Goal: Information Seeking & Learning: Learn about a topic

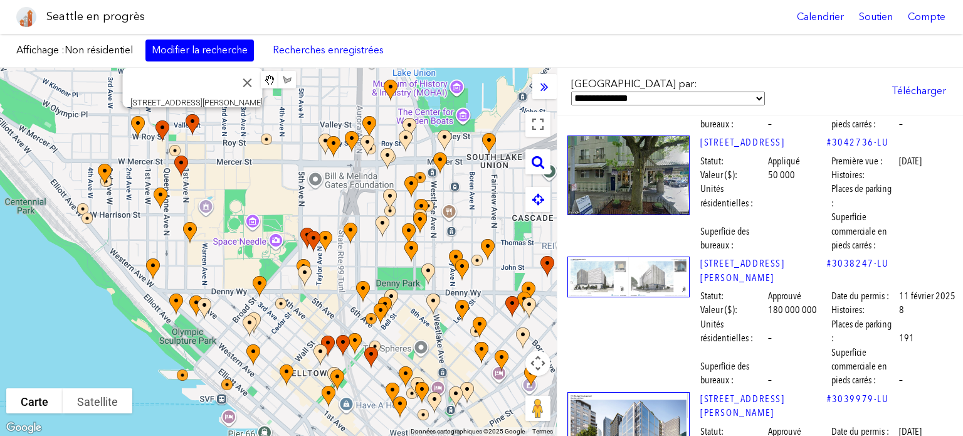
scroll to position [1630, 0]
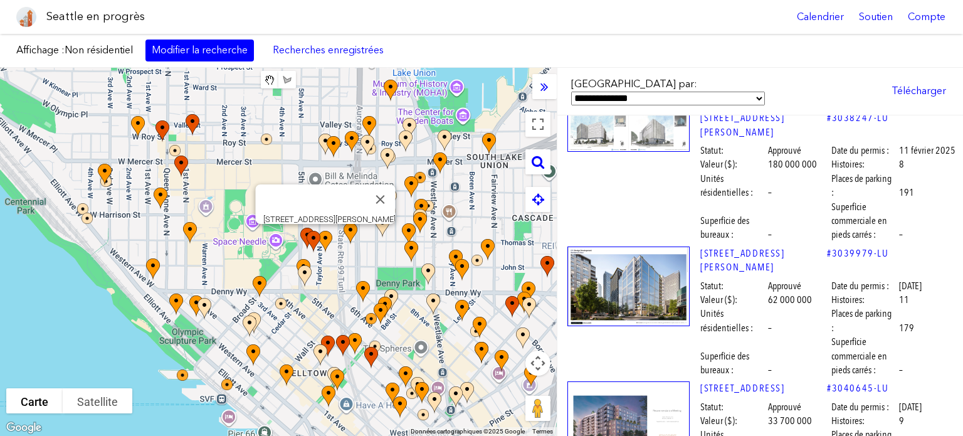
click at [217, 47] on font "Modifier la recherche" at bounding box center [200, 50] width 96 height 12
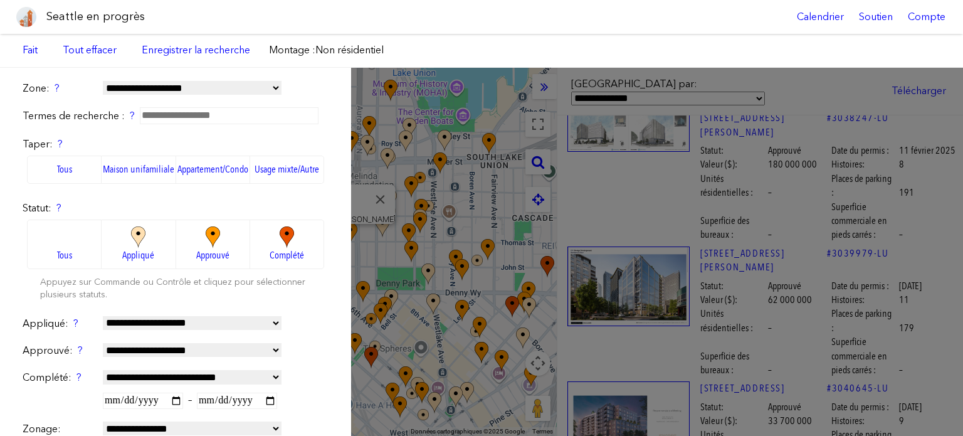
click at [210, 175] on font "Appartement/Condo" at bounding box center [212, 169] width 71 height 12
click at [562, 128] on div "**********" at bounding box center [481, 252] width 963 height 368
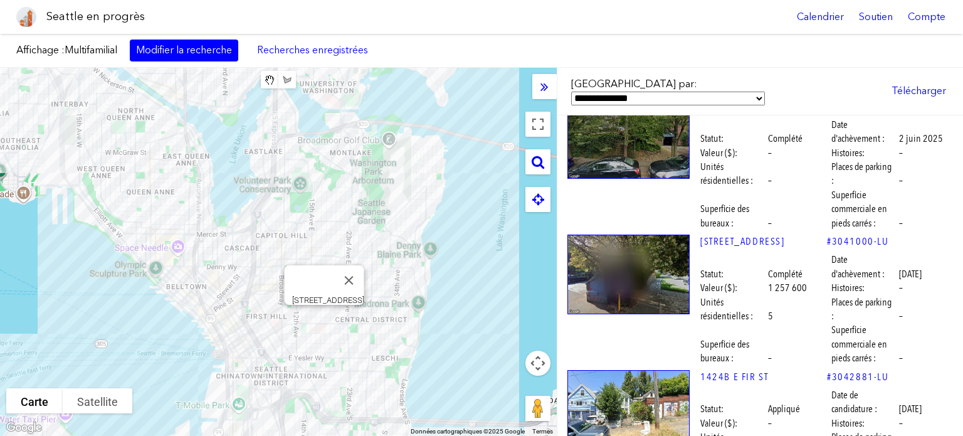
scroll to position [3573, 0]
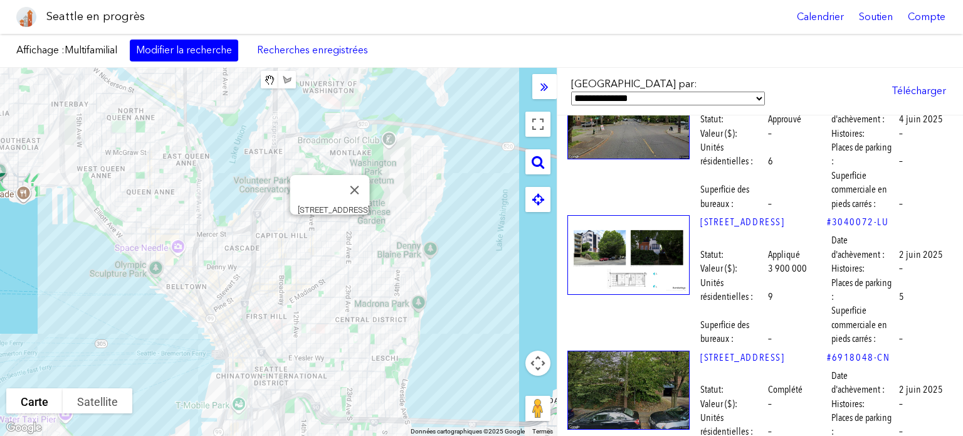
click at [624, 215] on img at bounding box center [628, 255] width 122 height 80
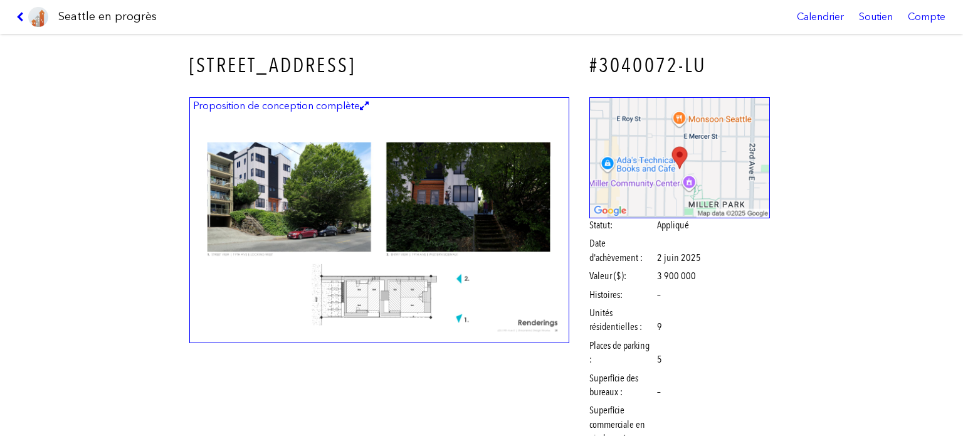
click at [411, 230] on img at bounding box center [379, 220] width 380 height 246
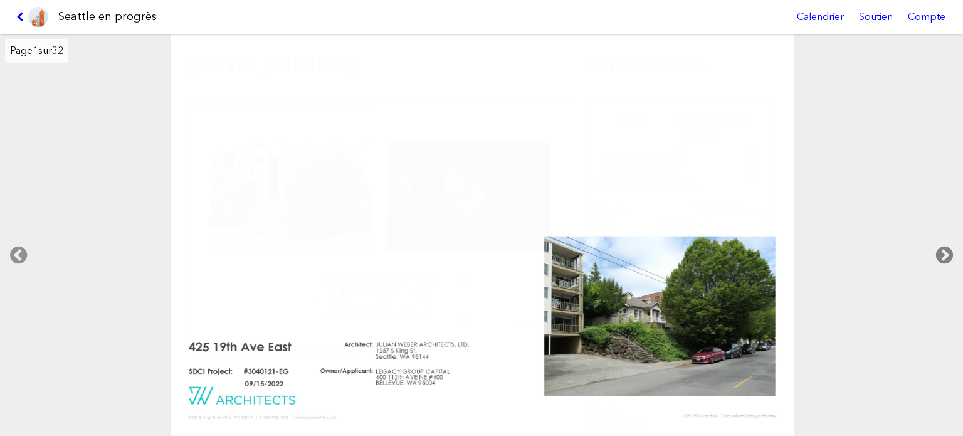
click at [948, 251] on icon at bounding box center [944, 255] width 37 height 40
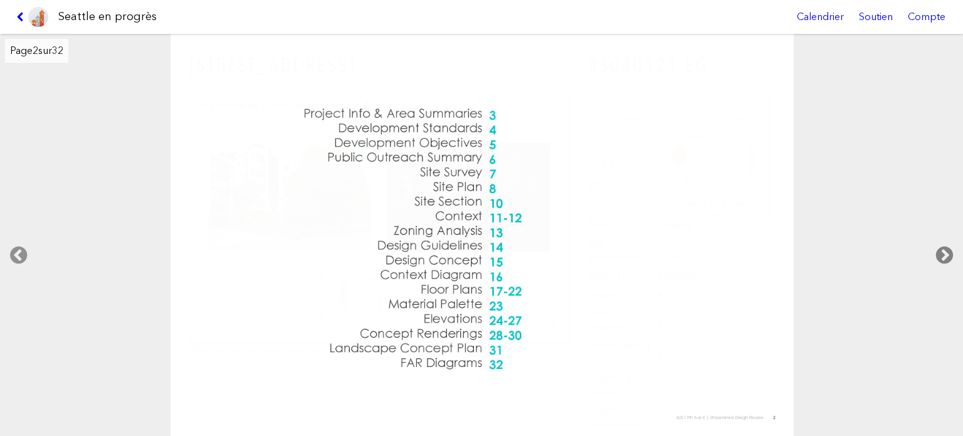
click at [948, 251] on icon at bounding box center [944, 255] width 37 height 40
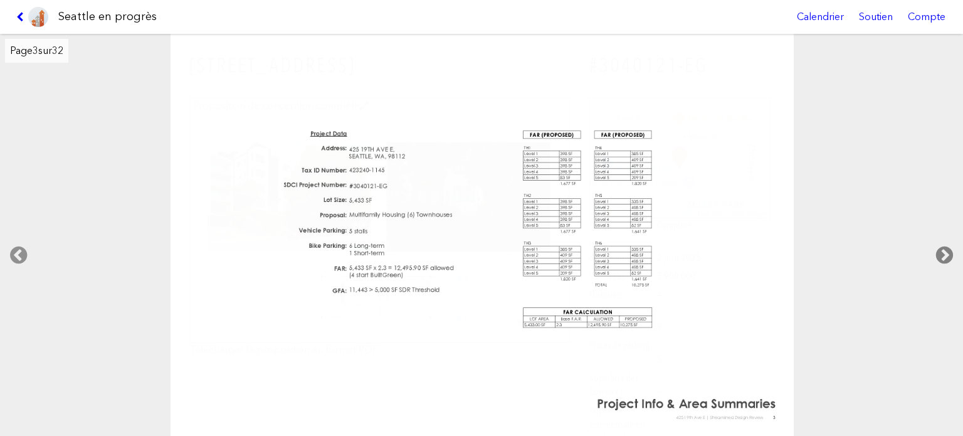
click at [948, 251] on icon at bounding box center [944, 255] width 37 height 40
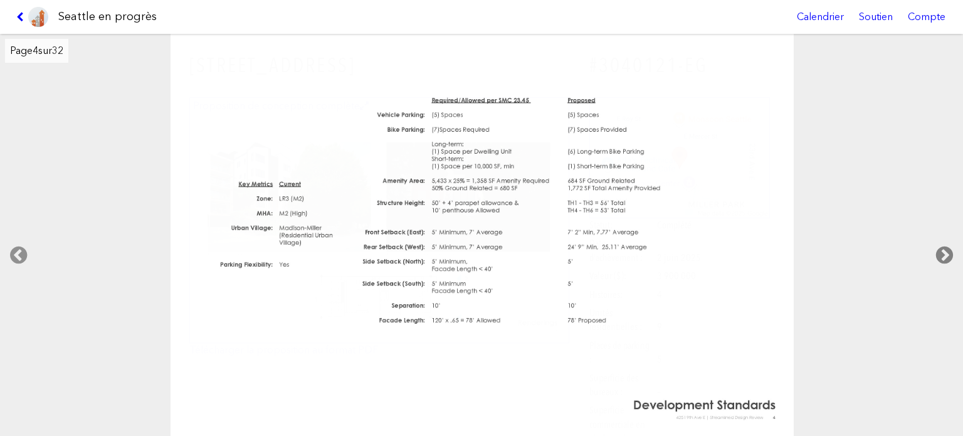
click at [948, 251] on icon at bounding box center [944, 255] width 37 height 40
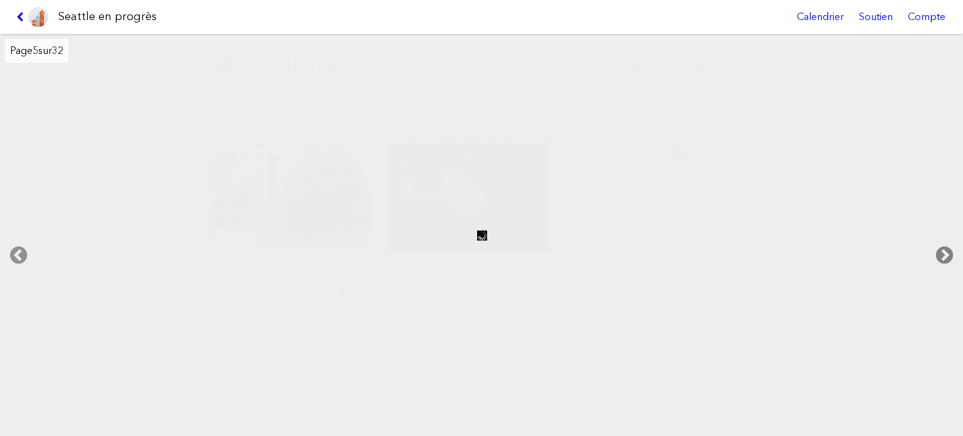
click at [948, 246] on icon at bounding box center [944, 255] width 37 height 40
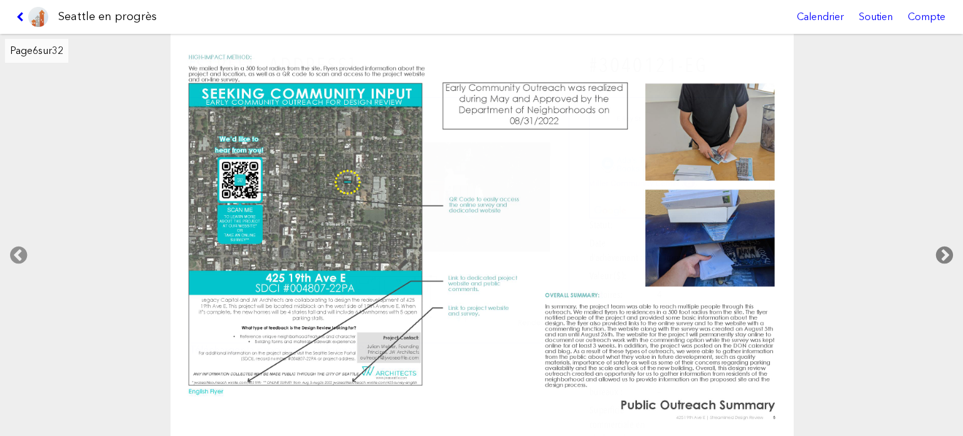
click at [948, 246] on icon at bounding box center [944, 255] width 37 height 40
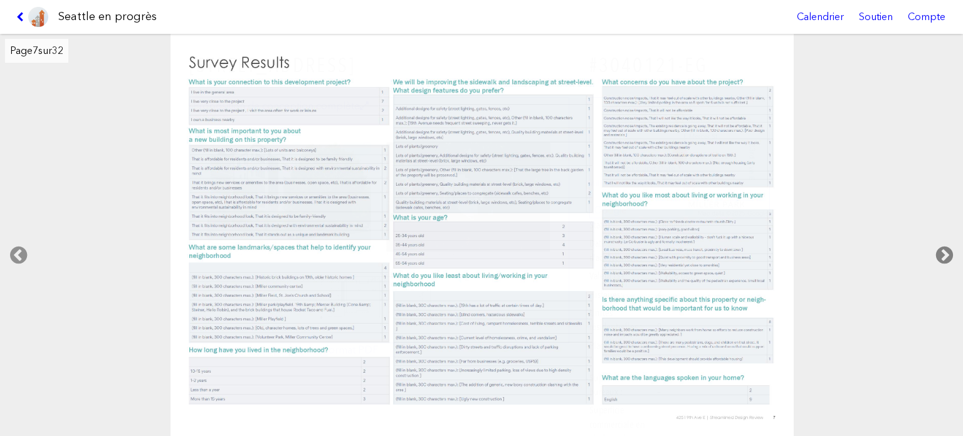
click at [948, 246] on icon at bounding box center [944, 255] width 37 height 40
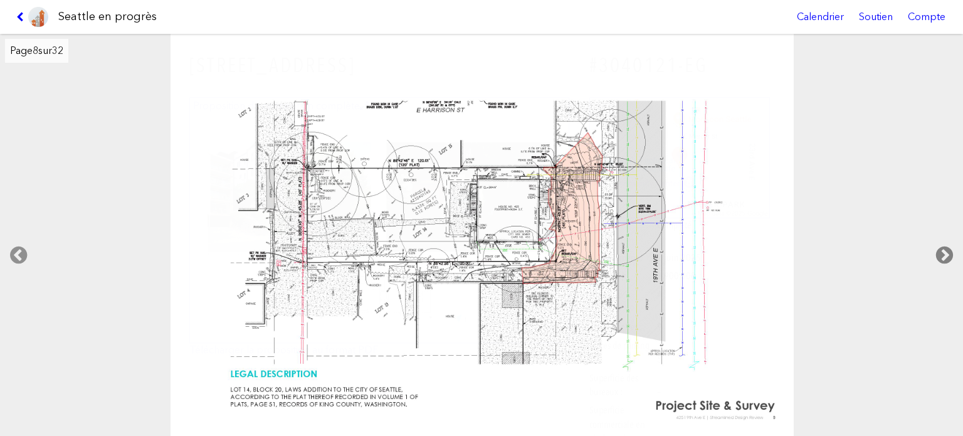
click at [948, 246] on icon at bounding box center [944, 255] width 37 height 40
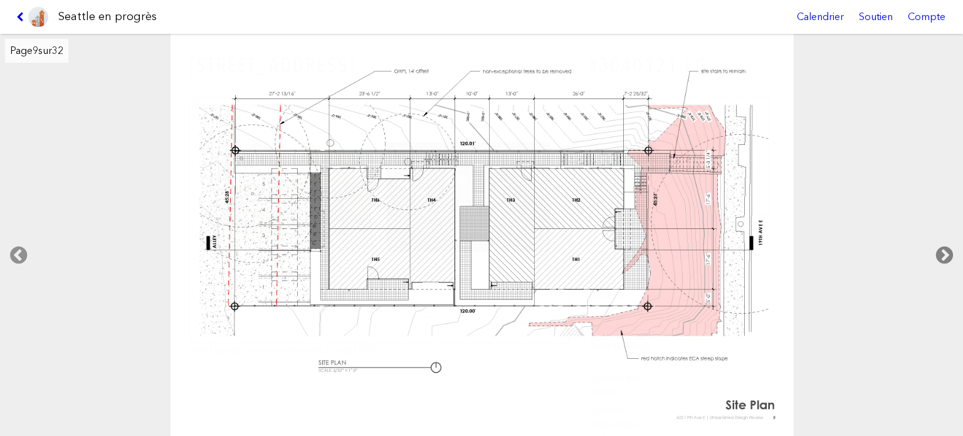
click at [948, 246] on icon at bounding box center [944, 255] width 37 height 40
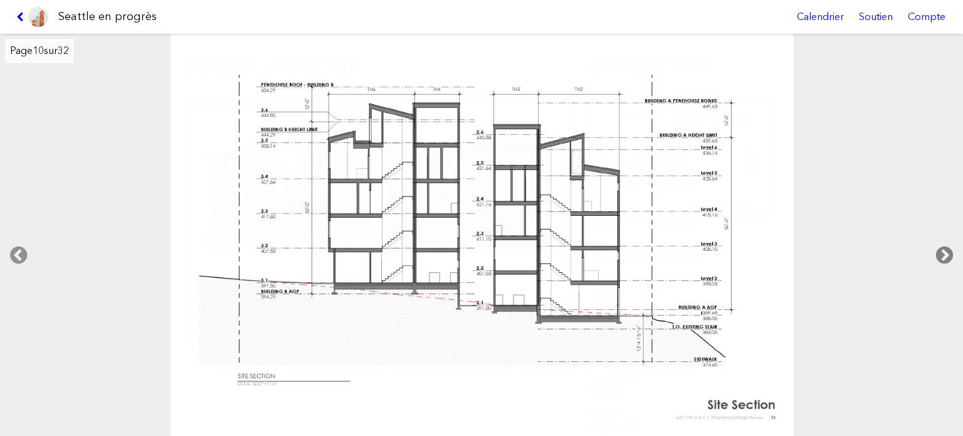
click at [948, 246] on icon at bounding box center [944, 255] width 37 height 40
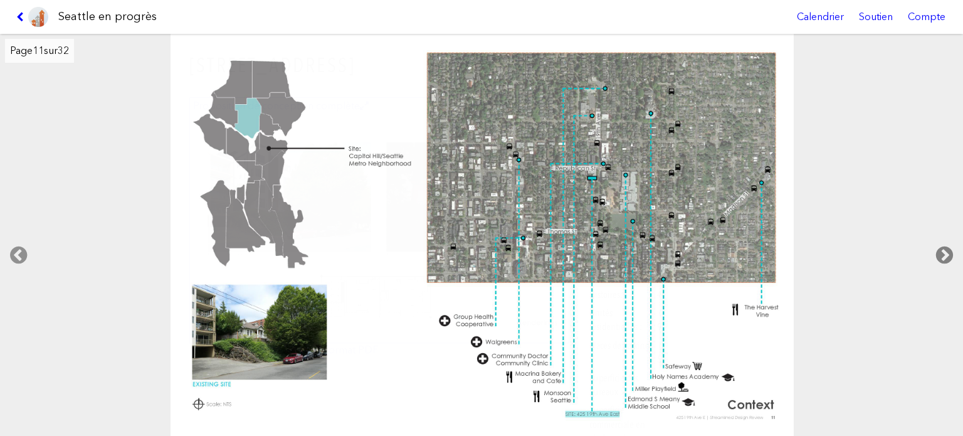
click at [948, 246] on icon at bounding box center [944, 255] width 37 height 40
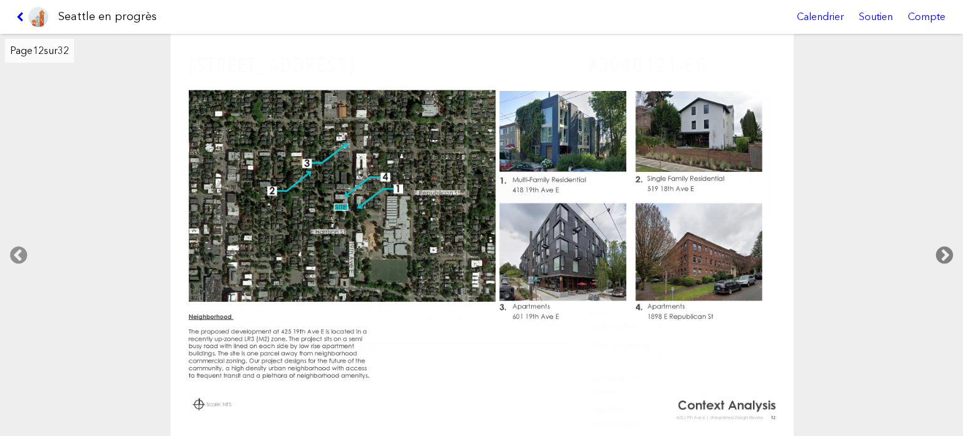
click at [945, 246] on icon at bounding box center [944, 255] width 37 height 40
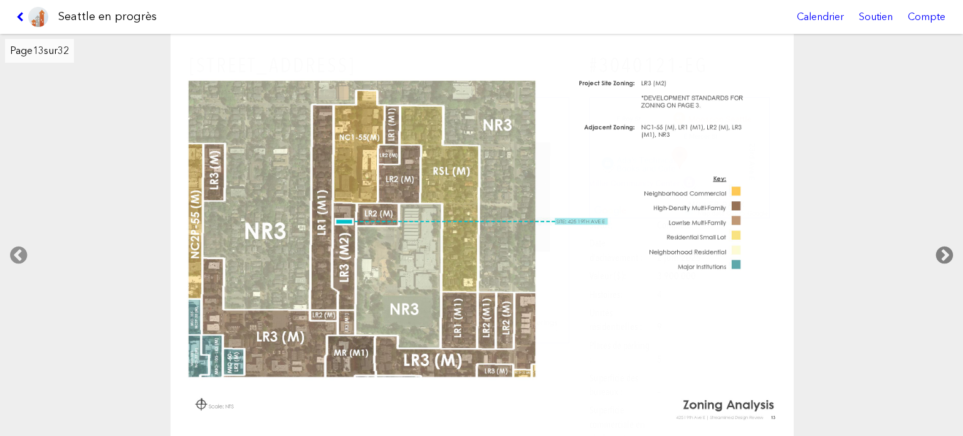
click at [945, 246] on icon at bounding box center [944, 255] width 37 height 40
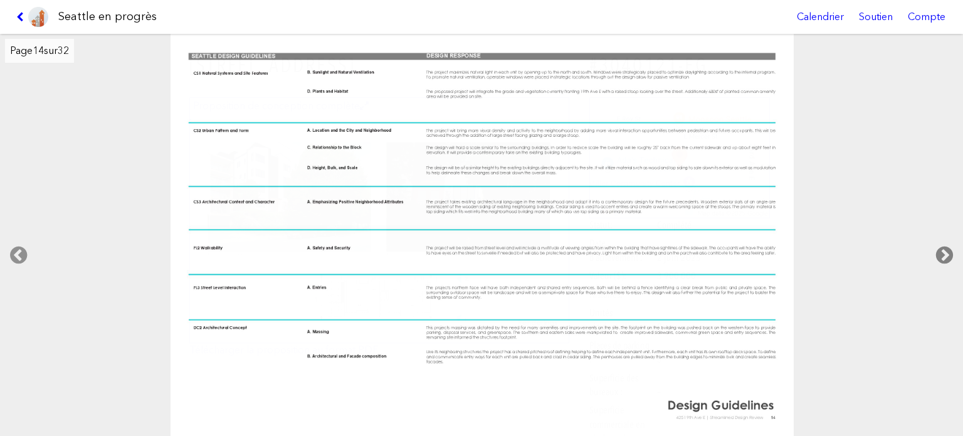
click at [945, 246] on icon at bounding box center [944, 255] width 37 height 40
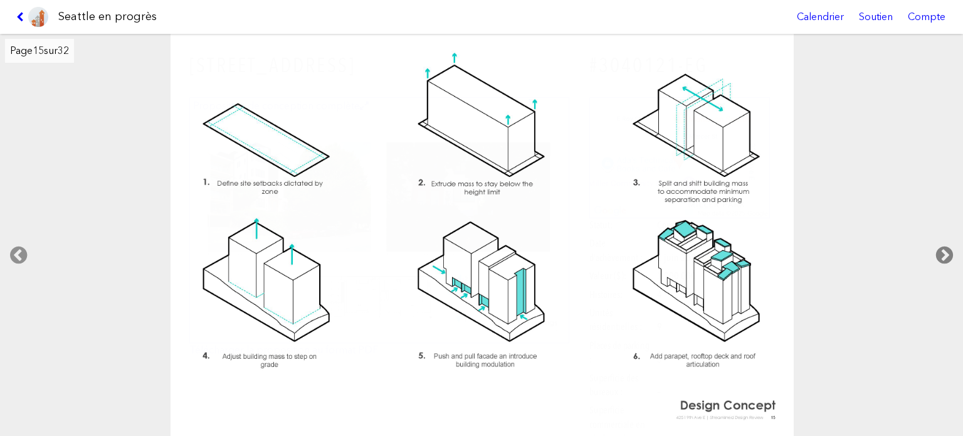
click at [945, 246] on icon at bounding box center [944, 255] width 37 height 40
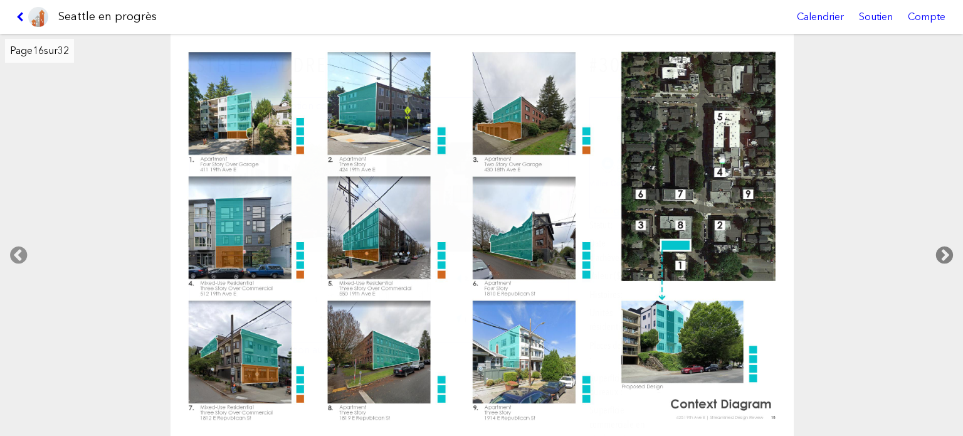
click at [945, 246] on icon at bounding box center [944, 255] width 37 height 40
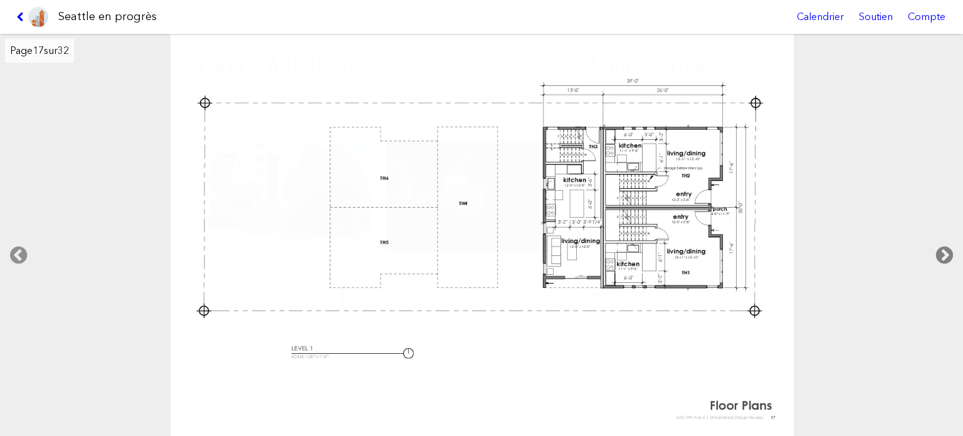
click at [945, 246] on icon at bounding box center [944, 255] width 37 height 40
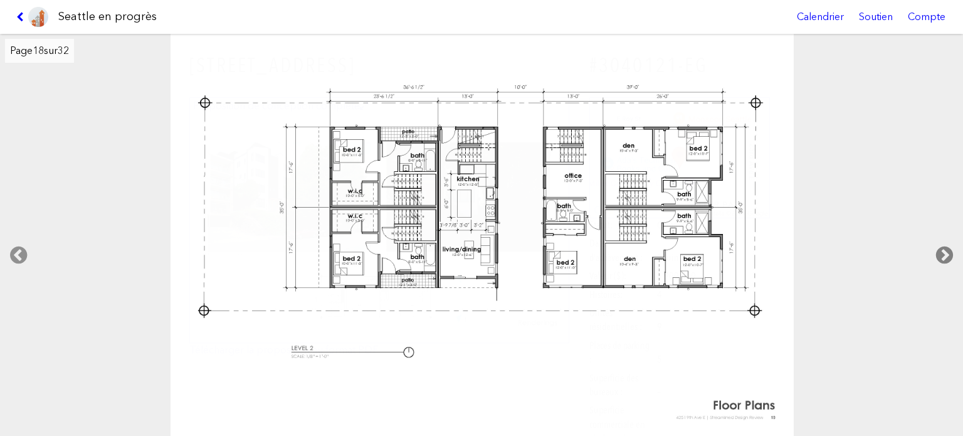
click at [945, 246] on icon at bounding box center [944, 255] width 37 height 40
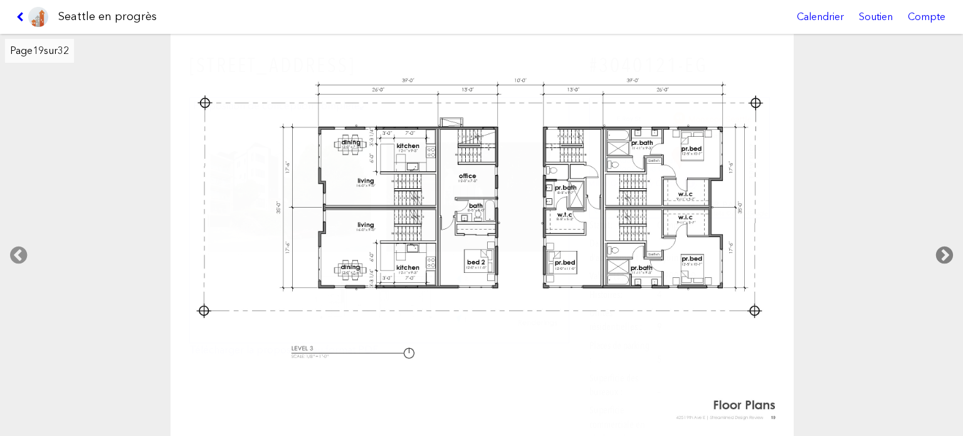
click at [945, 246] on icon at bounding box center [944, 255] width 37 height 40
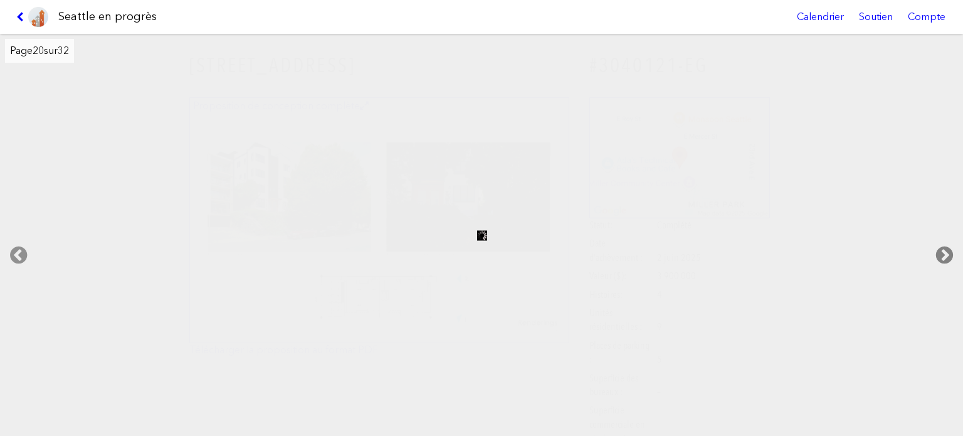
click at [945, 246] on icon at bounding box center [944, 255] width 37 height 40
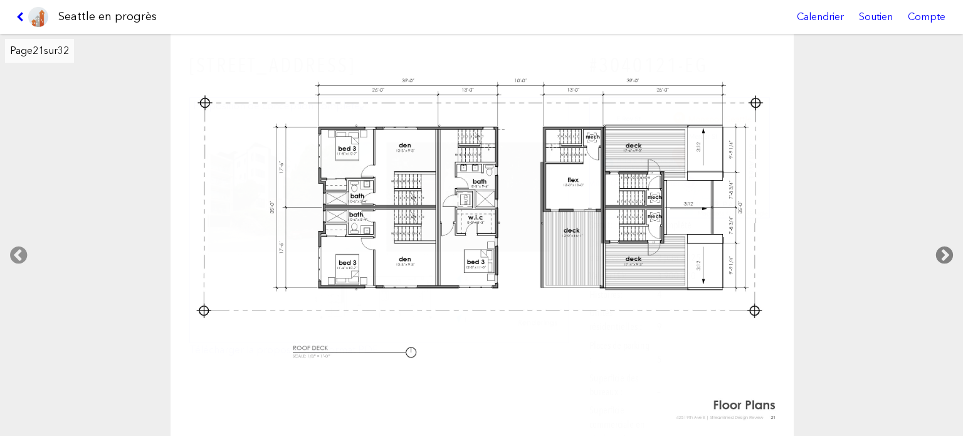
click at [945, 246] on icon at bounding box center [944, 255] width 37 height 40
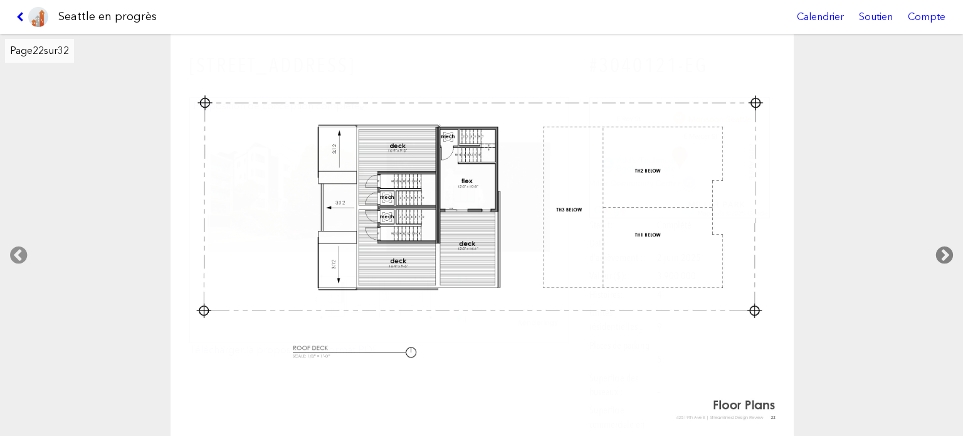
click at [945, 246] on icon at bounding box center [944, 255] width 37 height 40
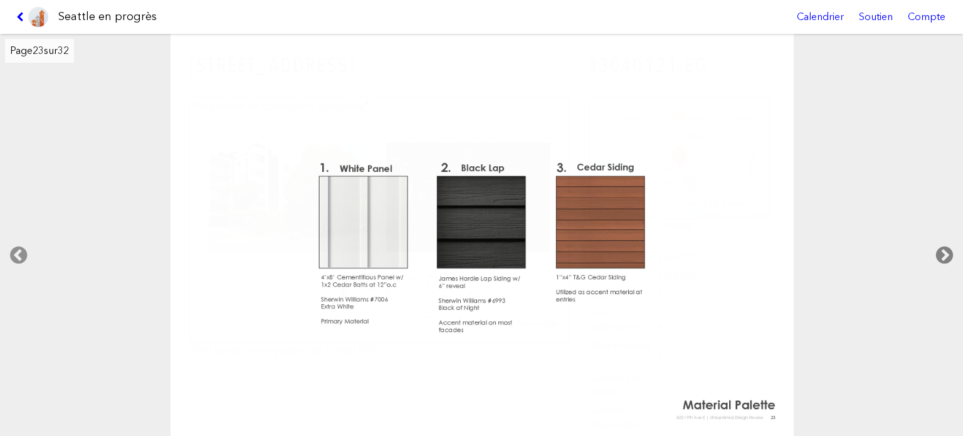
click at [945, 246] on icon at bounding box center [944, 255] width 37 height 40
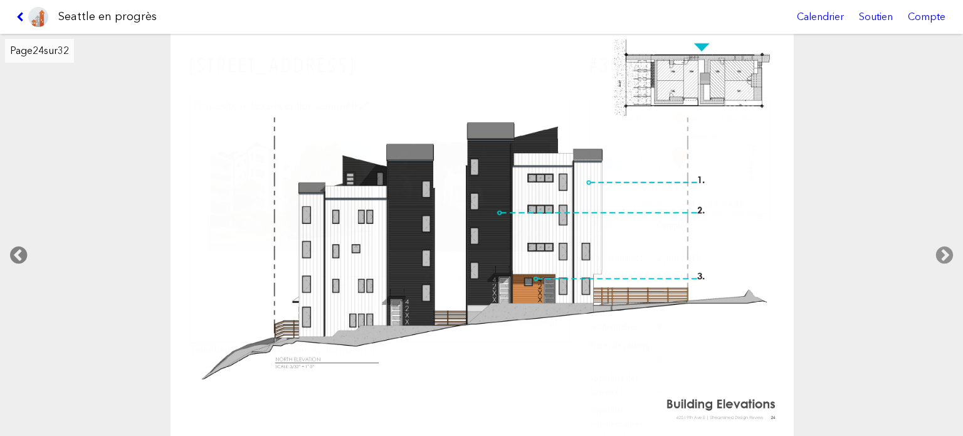
click at [27, 248] on icon at bounding box center [18, 255] width 37 height 40
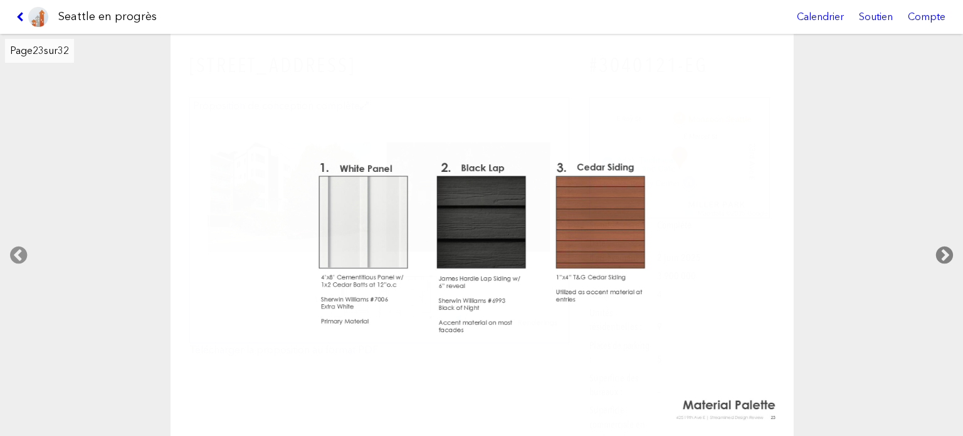
click at [950, 247] on icon at bounding box center [944, 255] width 37 height 40
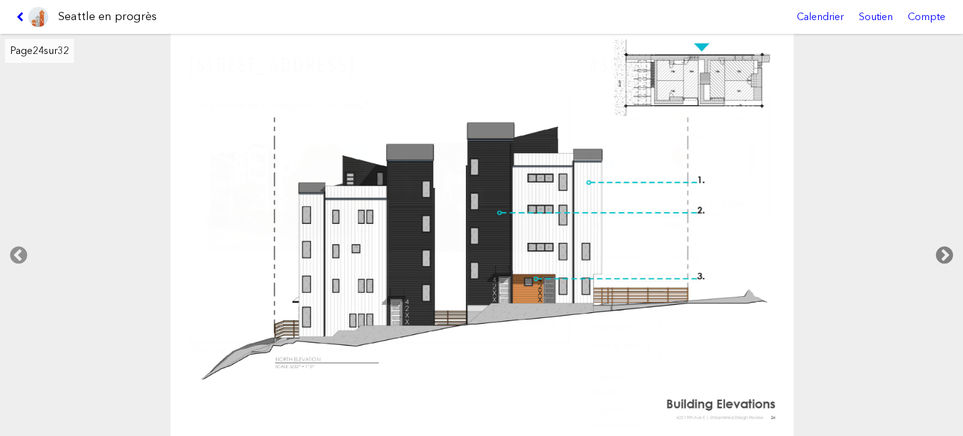
click at [950, 247] on icon at bounding box center [944, 255] width 37 height 40
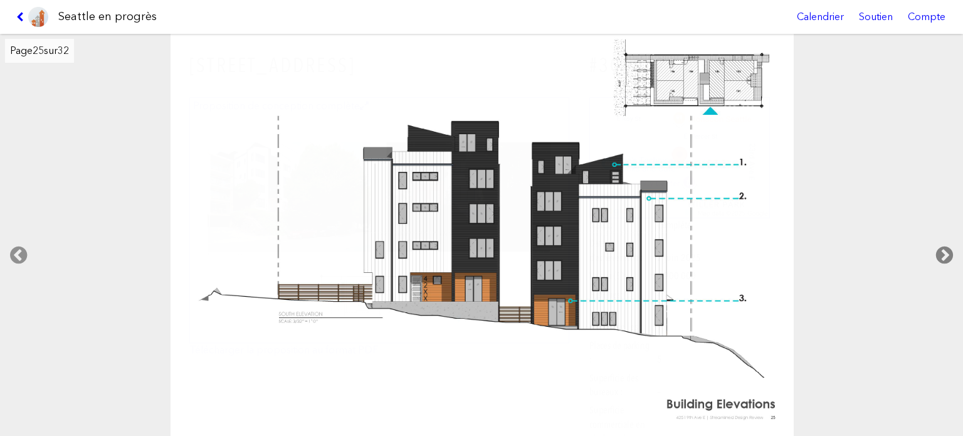
click at [950, 247] on icon at bounding box center [944, 255] width 37 height 40
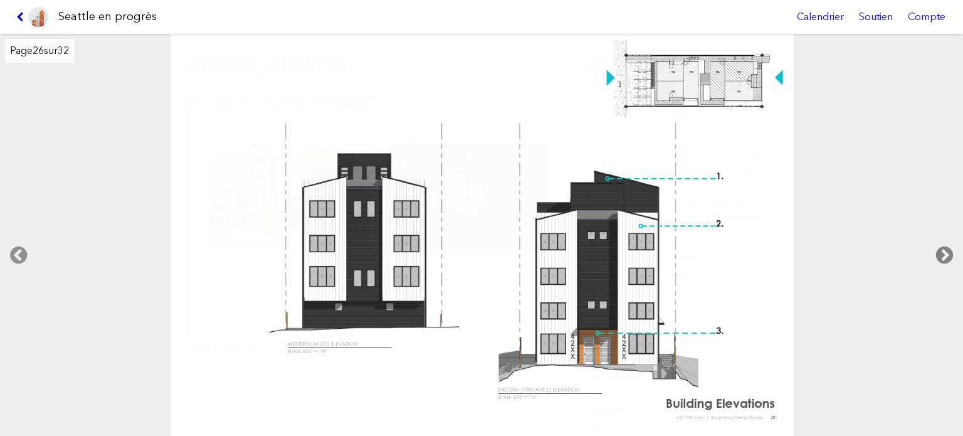
click at [950, 247] on icon at bounding box center [944, 255] width 37 height 40
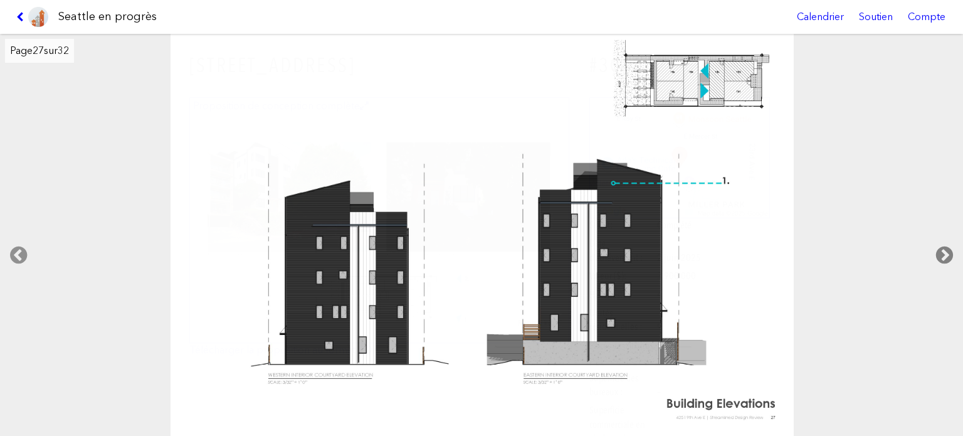
click at [950, 247] on icon at bounding box center [944, 255] width 37 height 40
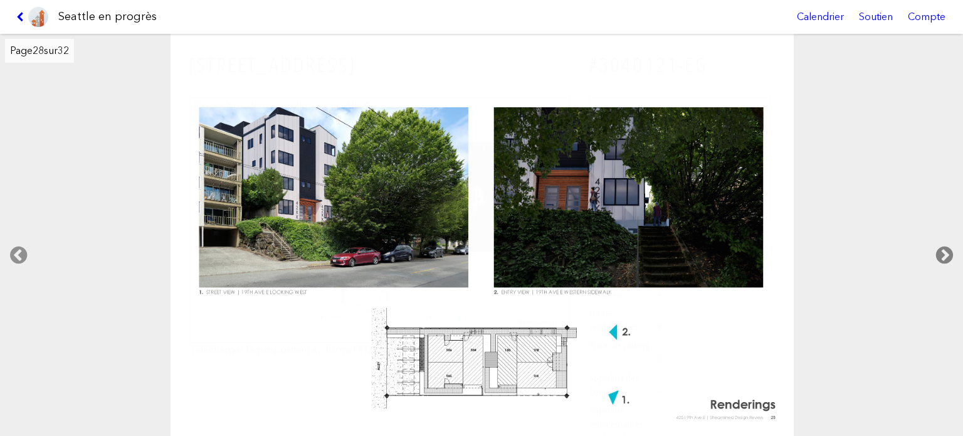
click at [950, 247] on icon at bounding box center [944, 255] width 37 height 40
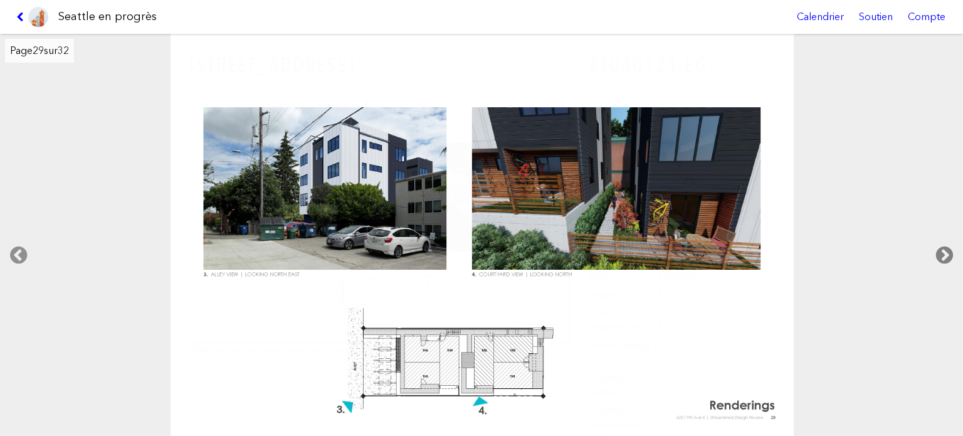
click at [950, 247] on icon at bounding box center [944, 255] width 37 height 40
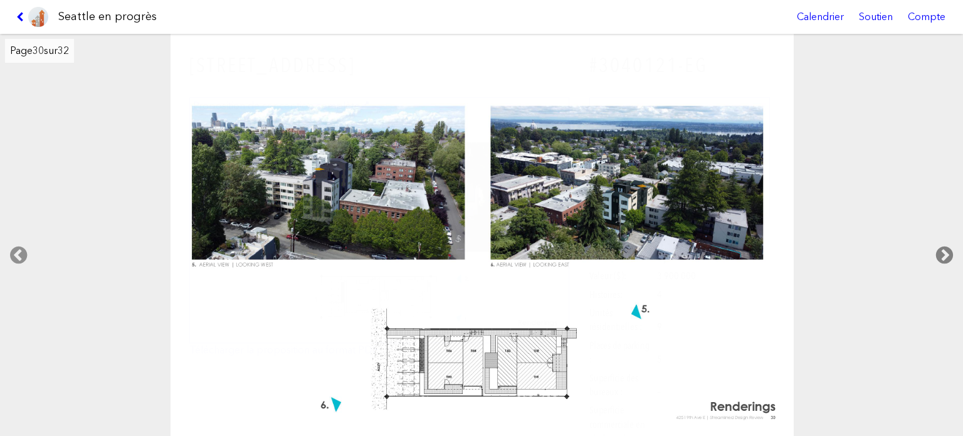
click at [950, 247] on icon at bounding box center [944, 255] width 37 height 40
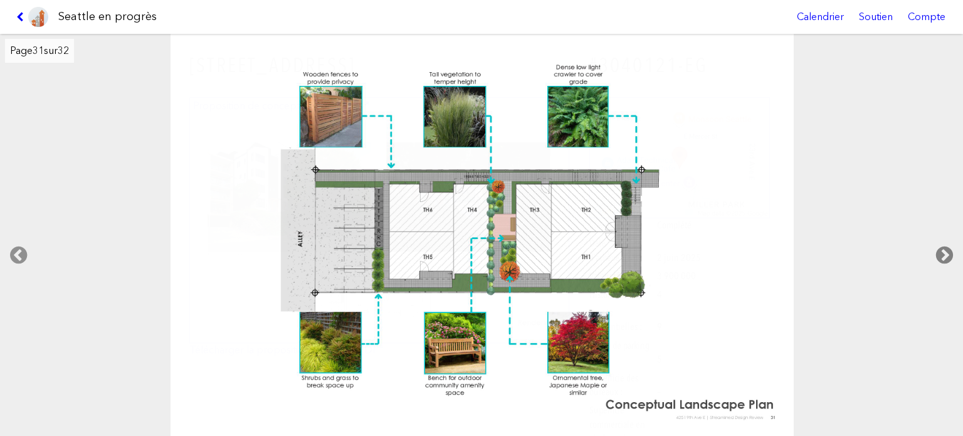
click at [950, 247] on icon at bounding box center [944, 255] width 37 height 40
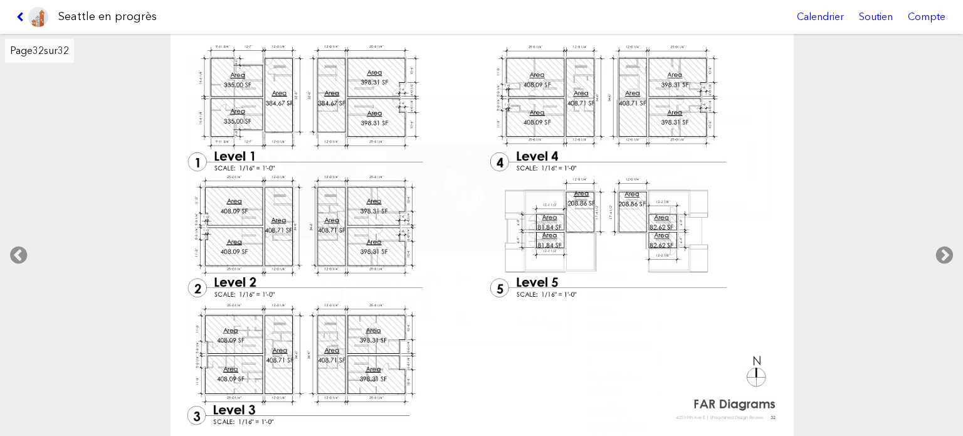
click at [11, 14] on link at bounding box center [32, 17] width 42 height 34
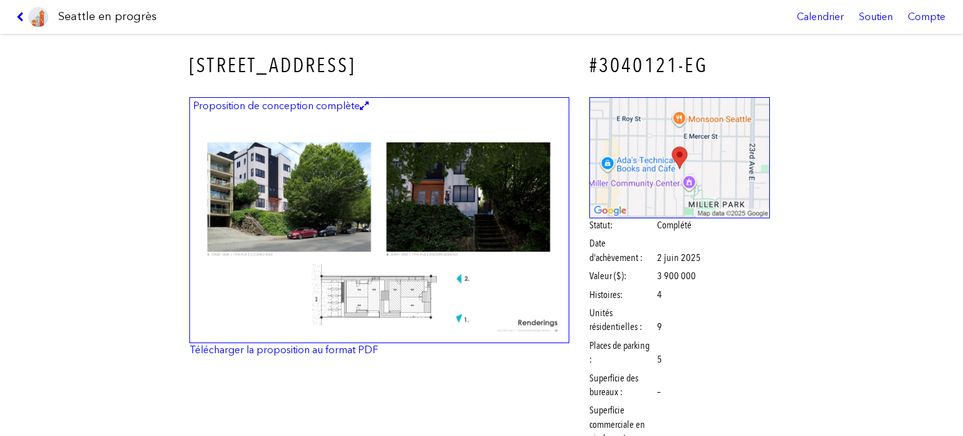
click at [15, 14] on link at bounding box center [32, 17] width 42 height 34
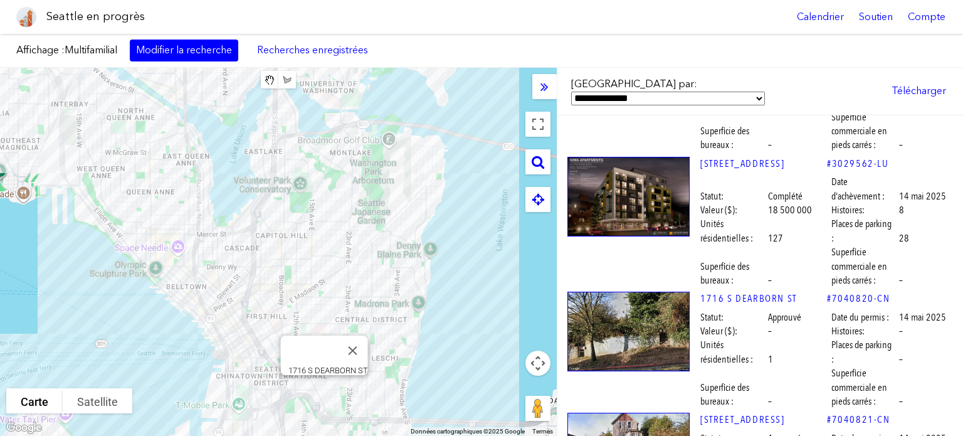
scroll to position [5955, 0]
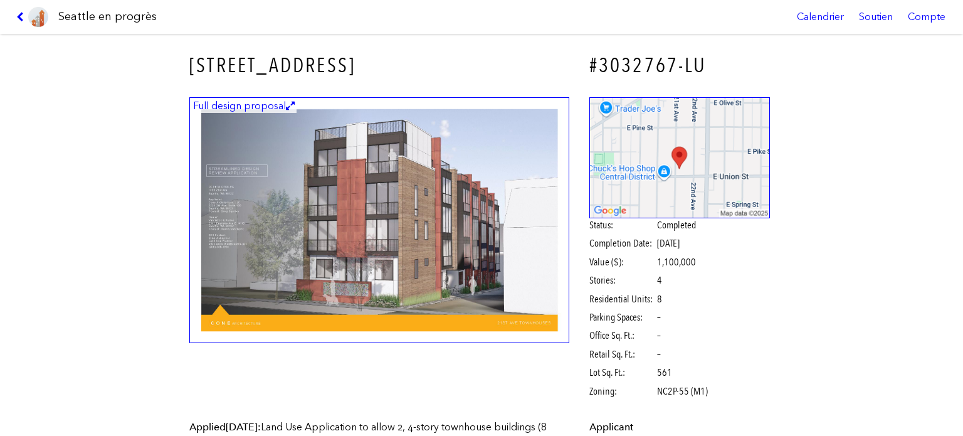
click at [386, 216] on img at bounding box center [379, 220] width 380 height 246
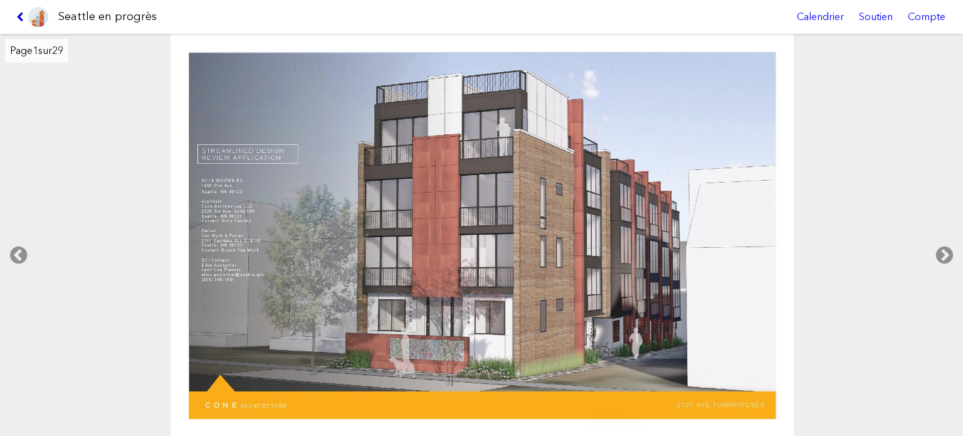
click at [19, 17] on icon at bounding box center [22, 17] width 12 height 10
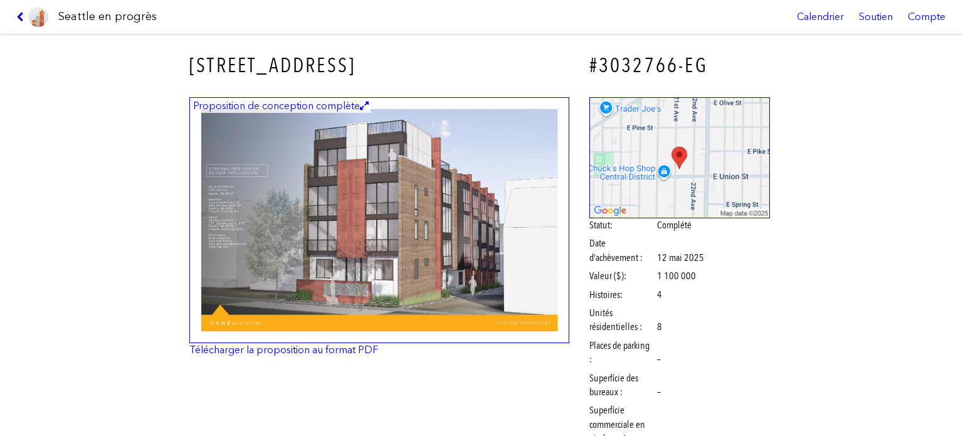
click at [19, 17] on icon at bounding box center [22, 17] width 12 height 10
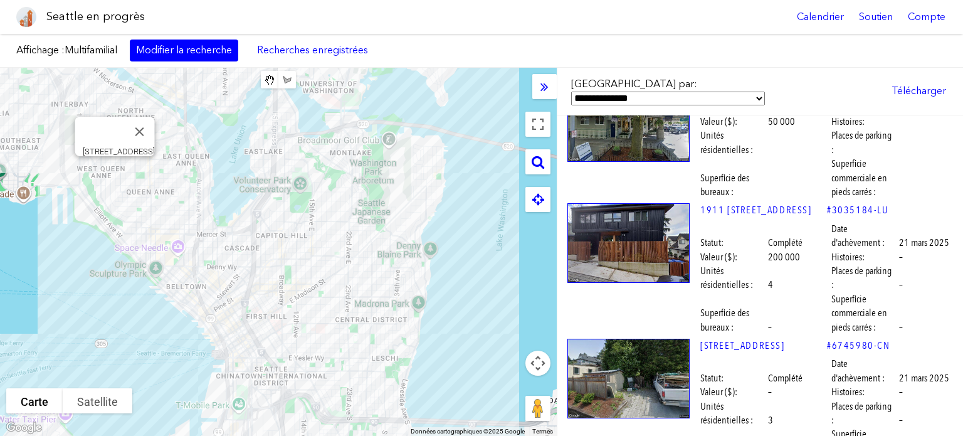
scroll to position [10593, 0]
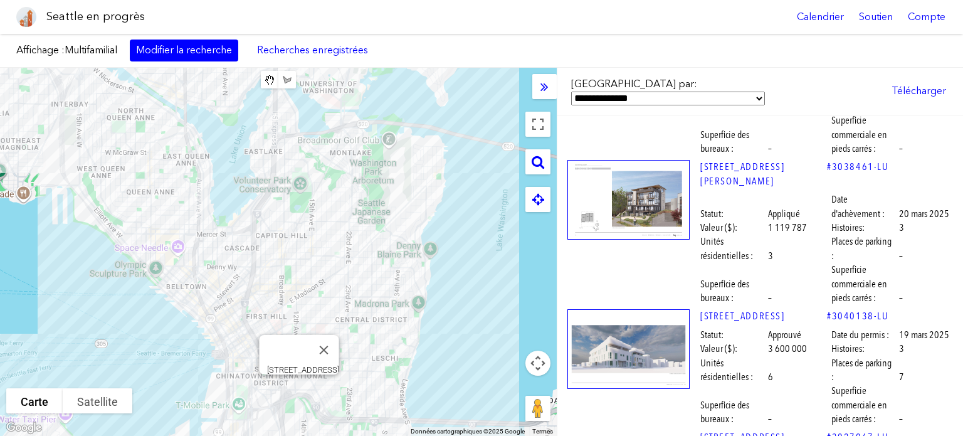
click at [628, 435] on img at bounding box center [628, 438] width 122 height 1
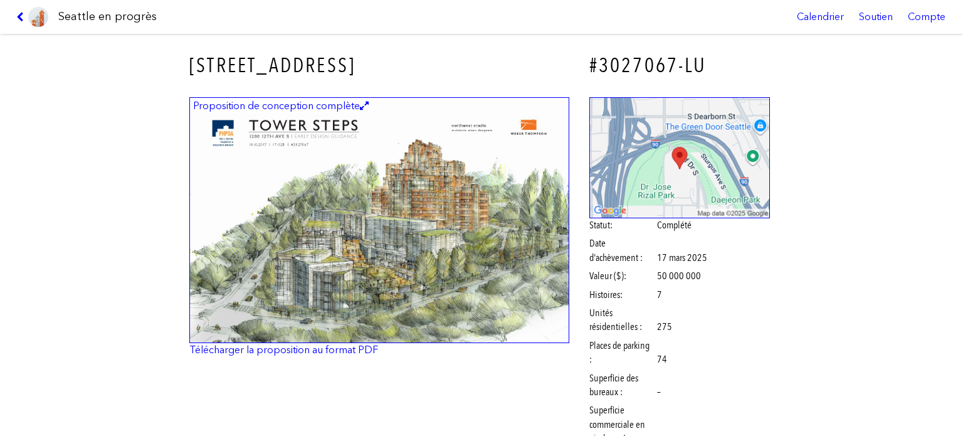
click at [370, 176] on img at bounding box center [379, 220] width 380 height 246
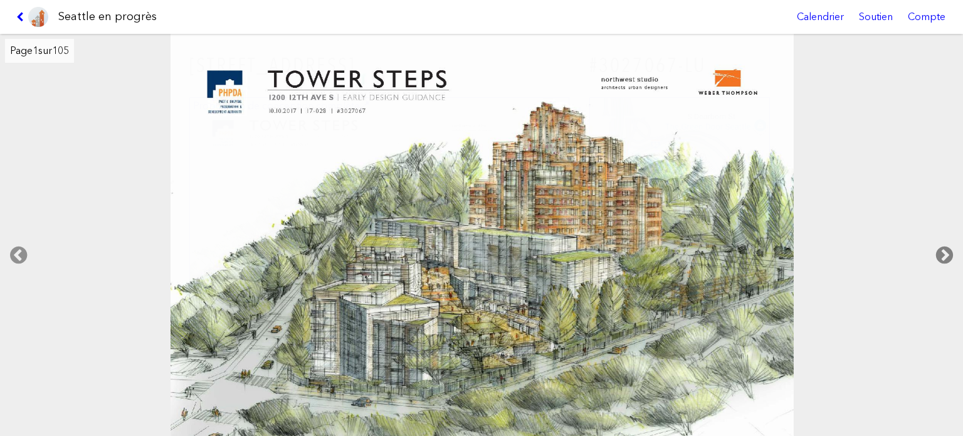
click at [943, 249] on icon at bounding box center [944, 255] width 37 height 40
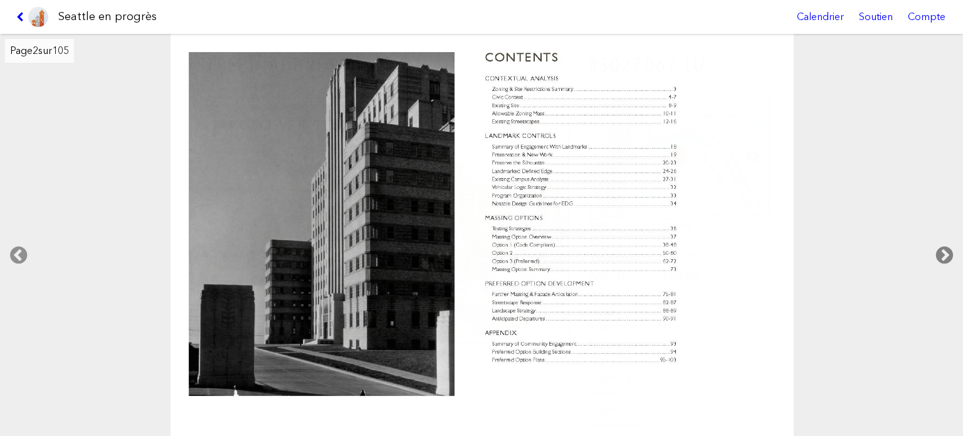
click at [943, 249] on icon at bounding box center [944, 255] width 37 height 40
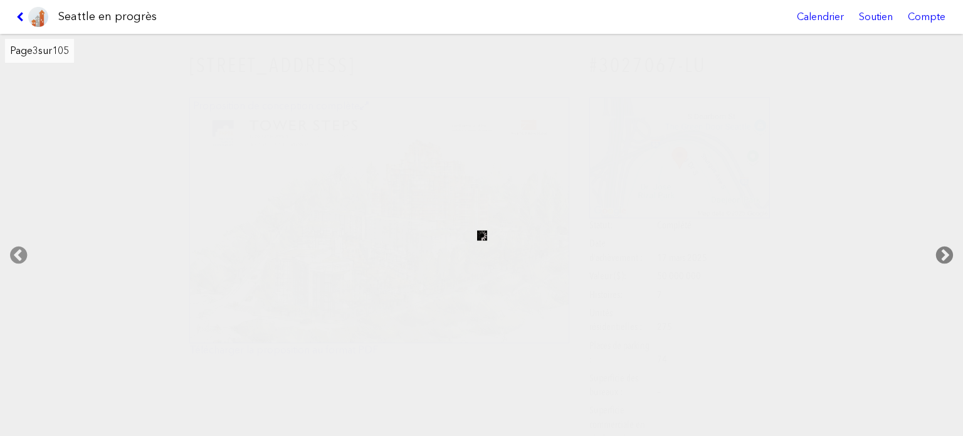
click at [943, 253] on icon at bounding box center [944, 255] width 37 height 40
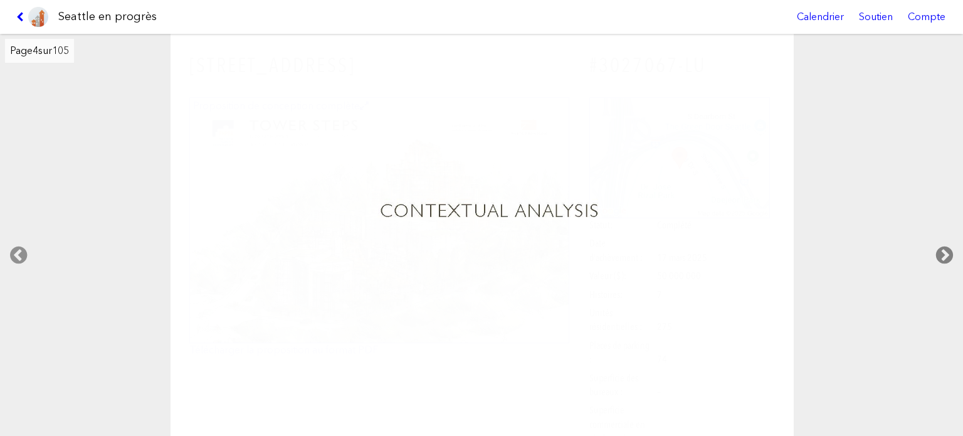
click at [943, 253] on icon at bounding box center [944, 255] width 37 height 40
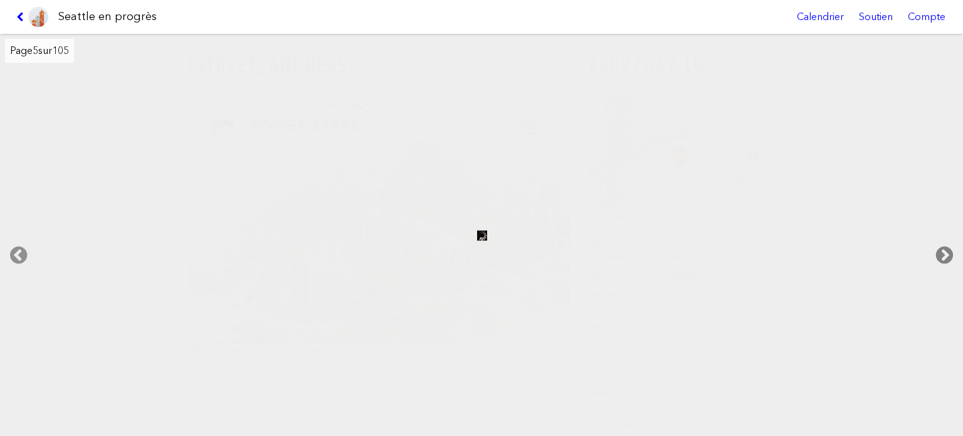
click at [943, 253] on icon at bounding box center [944, 255] width 37 height 40
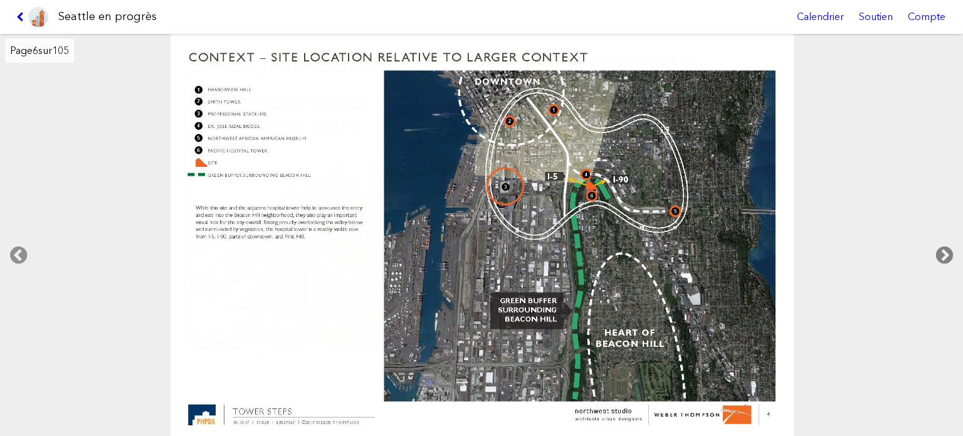
click at [943, 253] on icon at bounding box center [944, 255] width 37 height 40
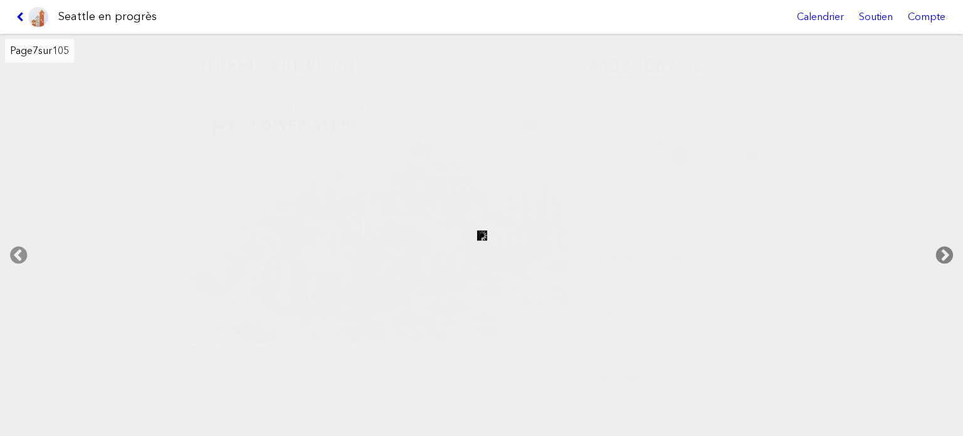
click at [943, 253] on icon at bounding box center [944, 255] width 37 height 40
click at [944, 253] on icon at bounding box center [944, 255] width 37 height 40
click at [945, 253] on icon at bounding box center [944, 255] width 37 height 40
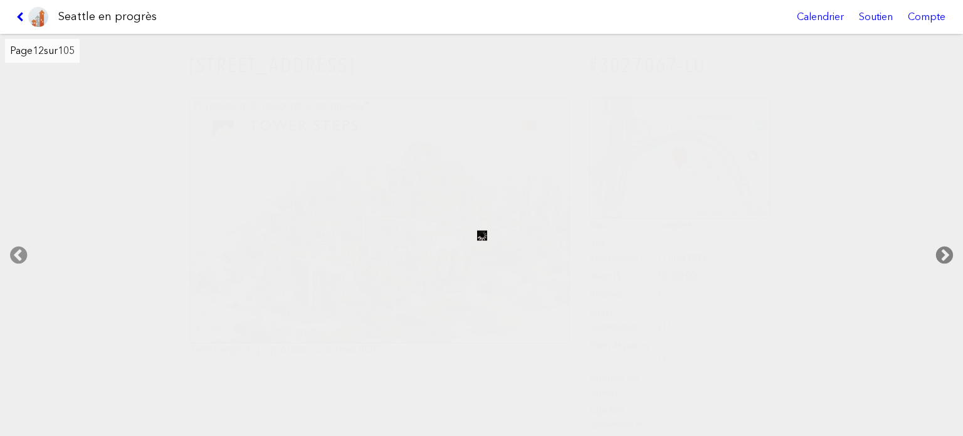
click at [945, 253] on icon at bounding box center [944, 255] width 37 height 40
click at [17, 255] on icon at bounding box center [18, 255] width 37 height 40
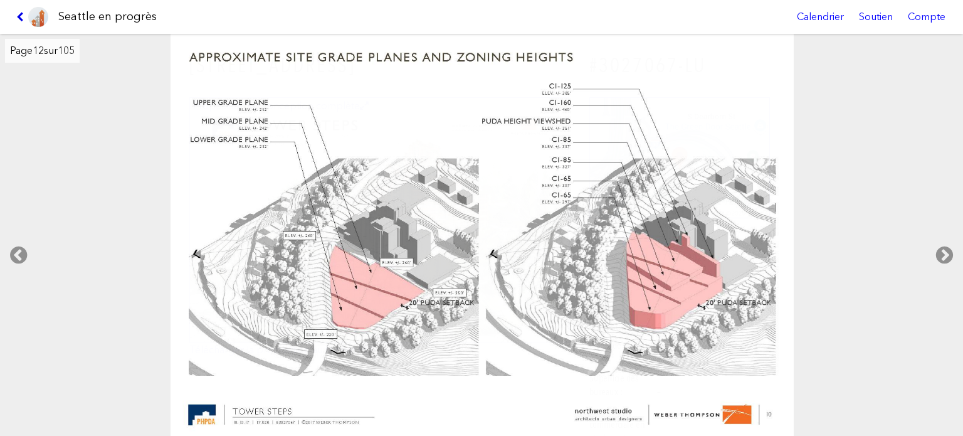
click at [18, 13] on icon at bounding box center [22, 17] width 12 height 10
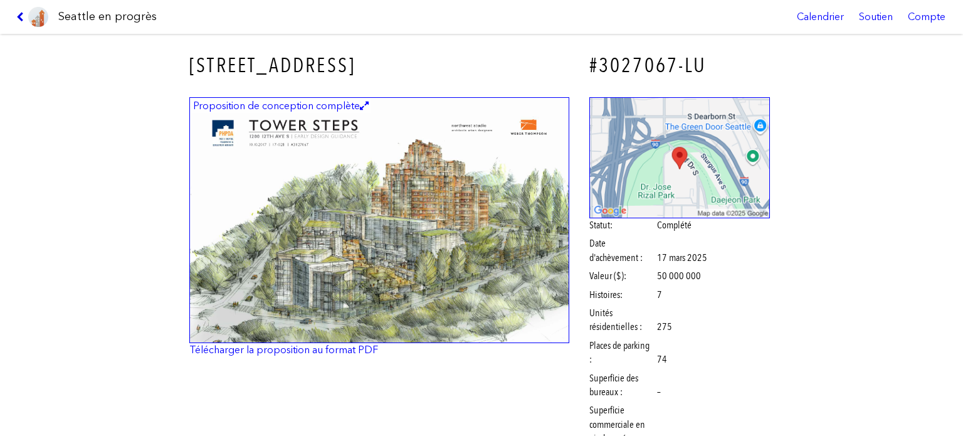
click at [18, 14] on icon at bounding box center [22, 17] width 12 height 10
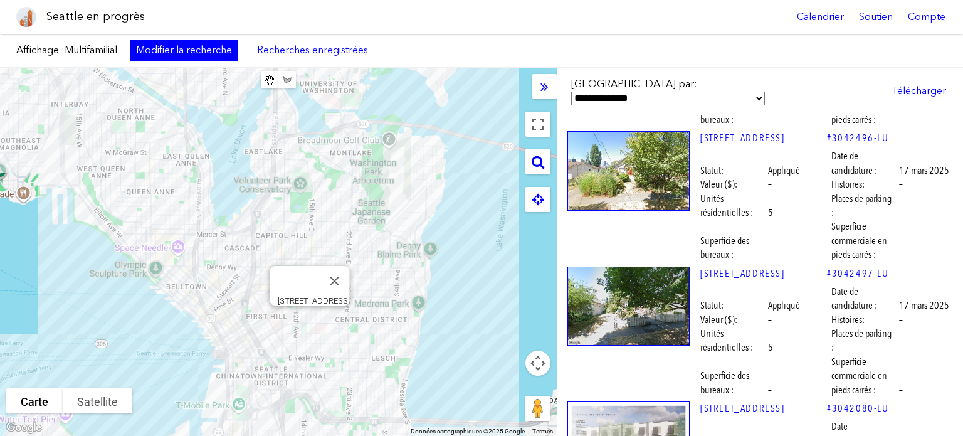
scroll to position [11032, 0]
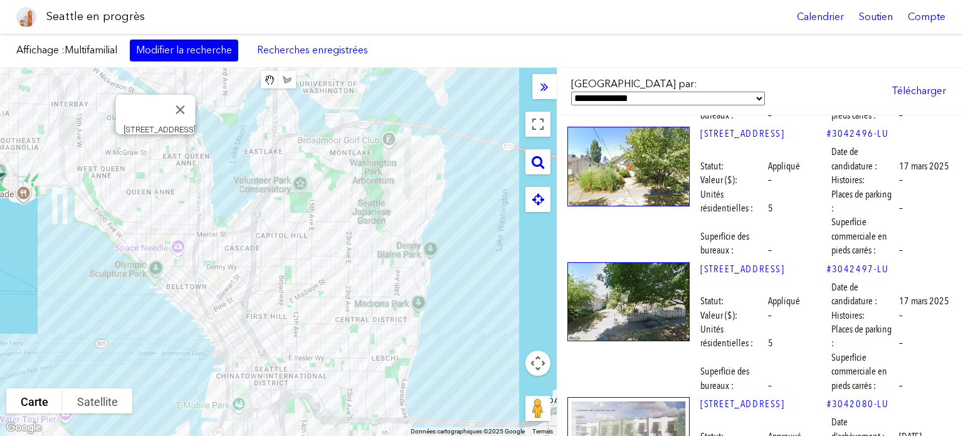
click at [632, 397] on img at bounding box center [628, 437] width 122 height 80
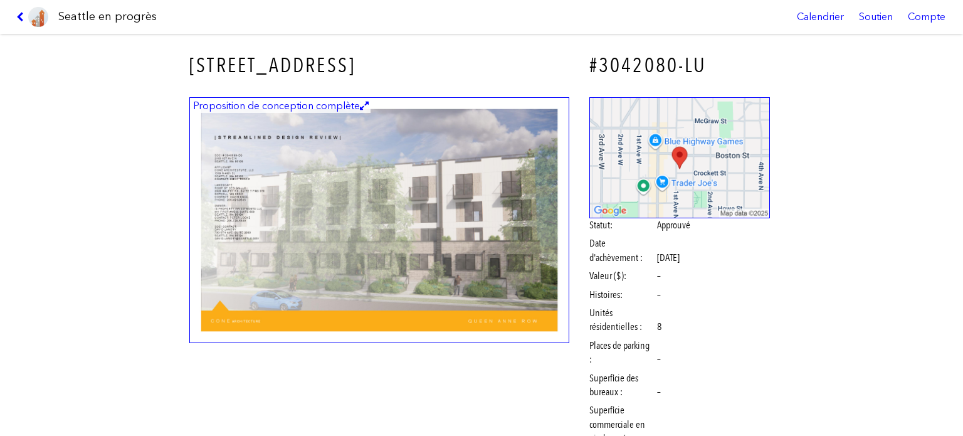
click at [291, 197] on img at bounding box center [379, 220] width 380 height 246
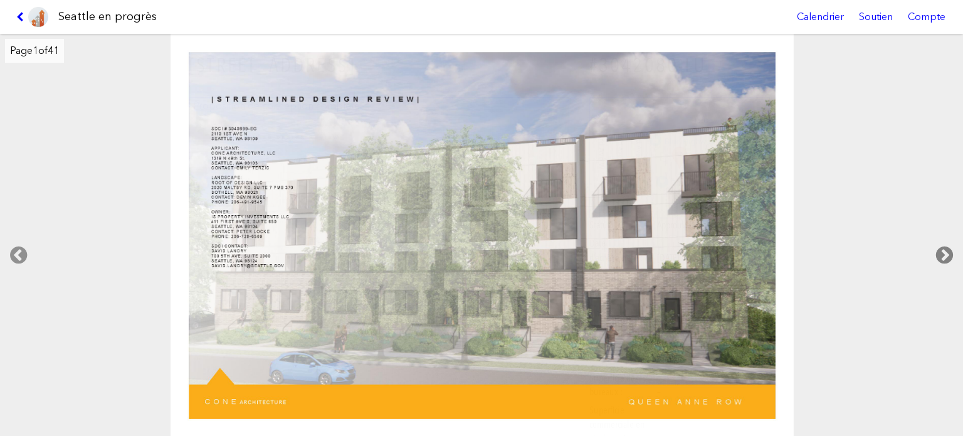
click at [952, 253] on icon at bounding box center [944, 255] width 37 height 40
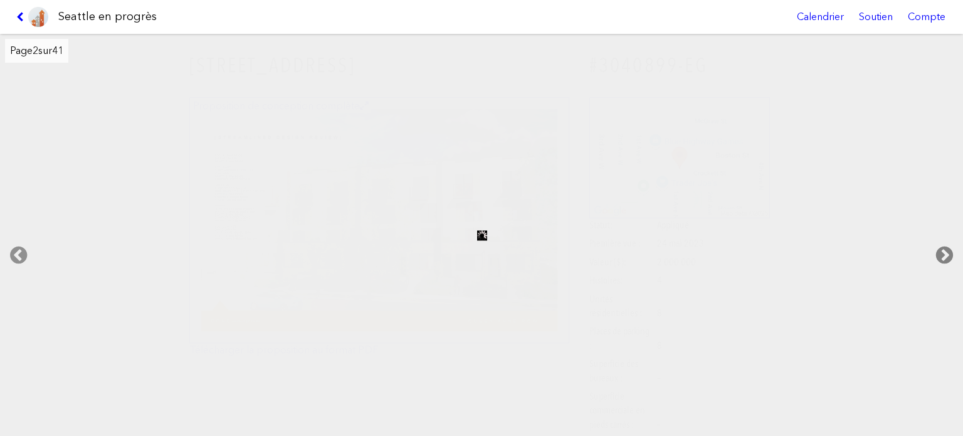
click at [944, 244] on icon at bounding box center [944, 255] width 37 height 40
click at [945, 244] on icon at bounding box center [944, 255] width 37 height 40
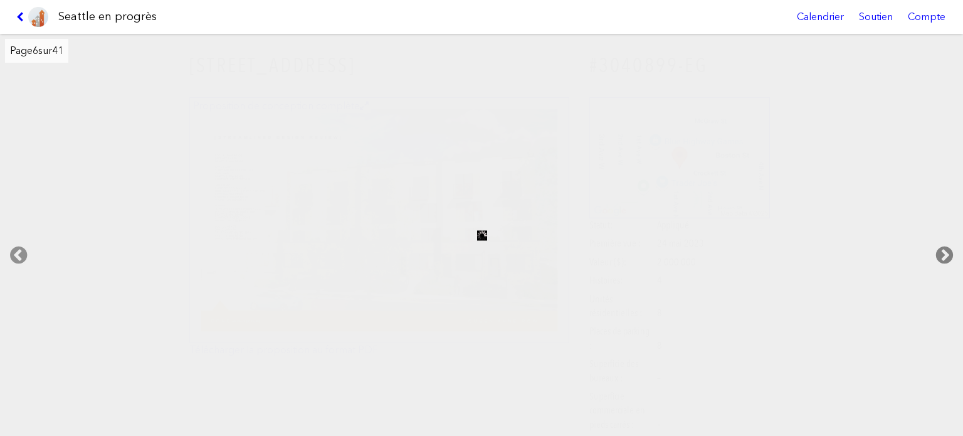
click at [945, 244] on icon at bounding box center [944, 255] width 37 height 40
click at [18, 13] on icon at bounding box center [22, 17] width 12 height 10
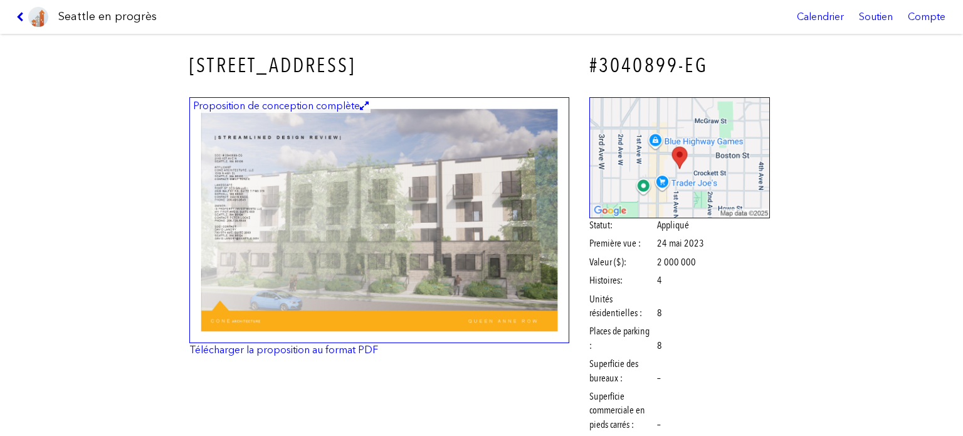
click at [18, 13] on icon at bounding box center [22, 17] width 12 height 10
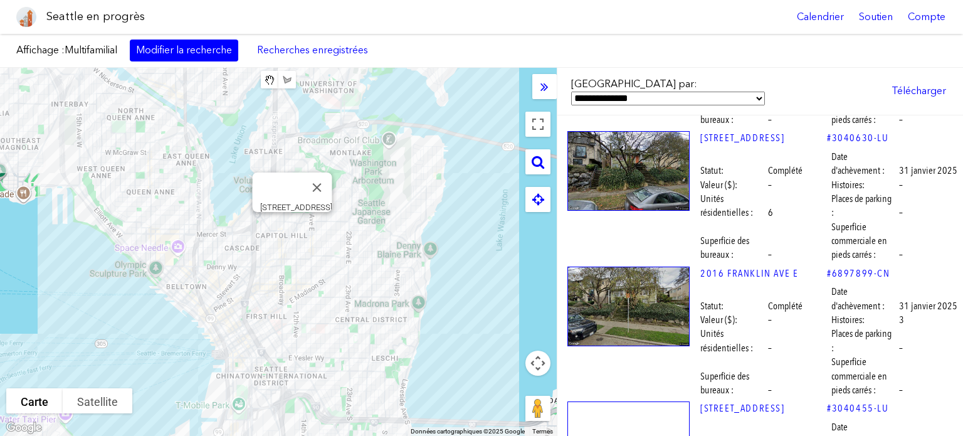
scroll to position [13038, 0]
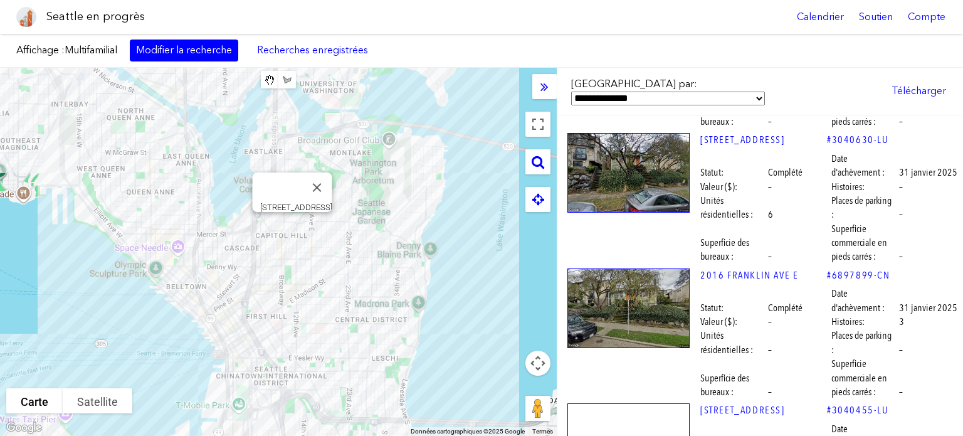
click at [632, 403] on img at bounding box center [628, 443] width 122 height 80
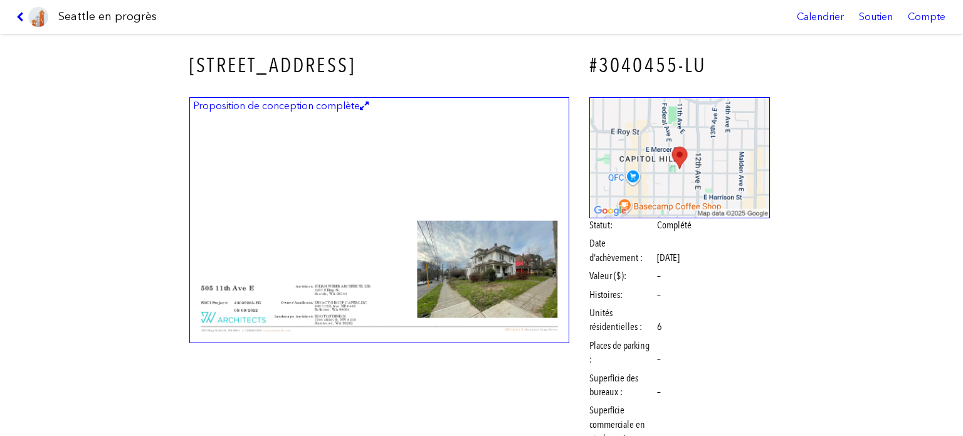
click at [419, 230] on img at bounding box center [379, 220] width 380 height 246
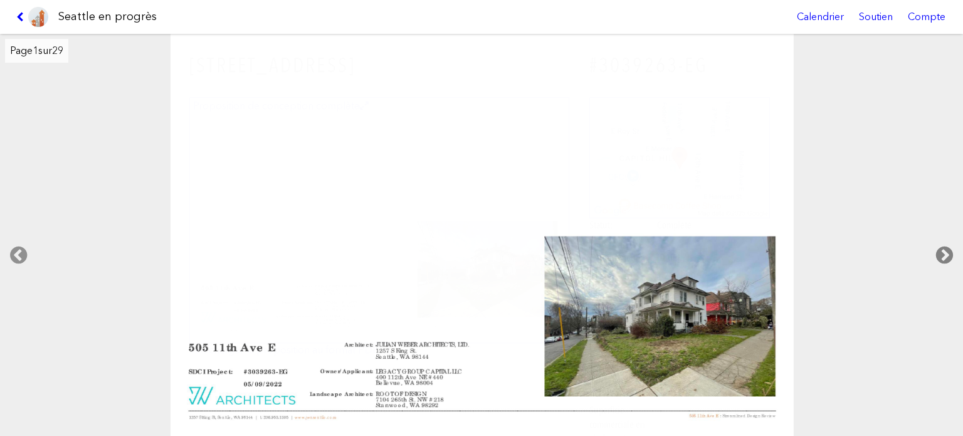
click at [945, 253] on icon at bounding box center [944, 255] width 37 height 40
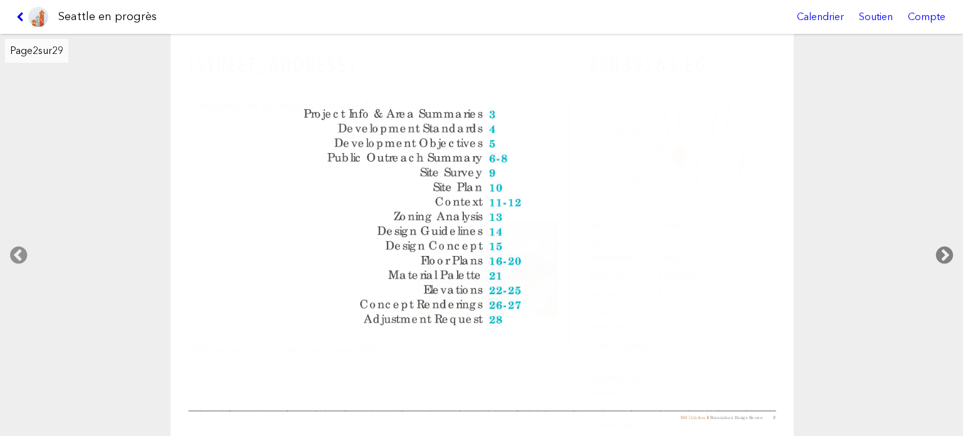
click at [945, 253] on icon at bounding box center [944, 255] width 37 height 40
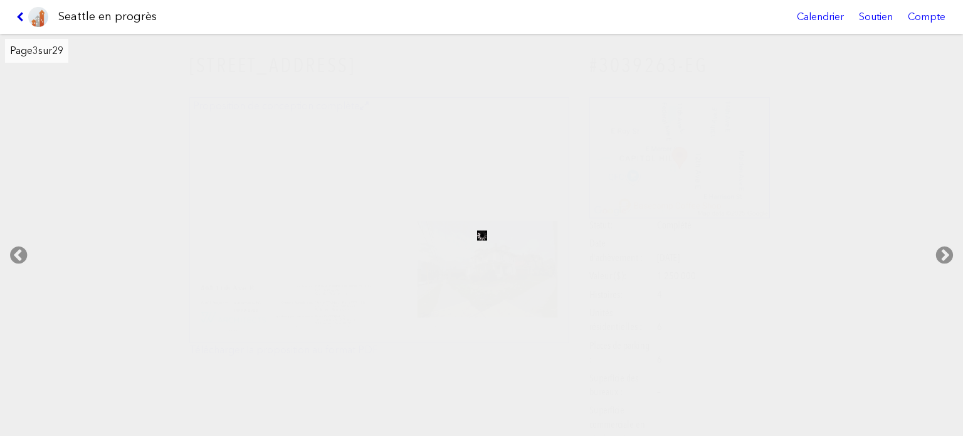
click at [18, 16] on icon at bounding box center [22, 17] width 12 height 10
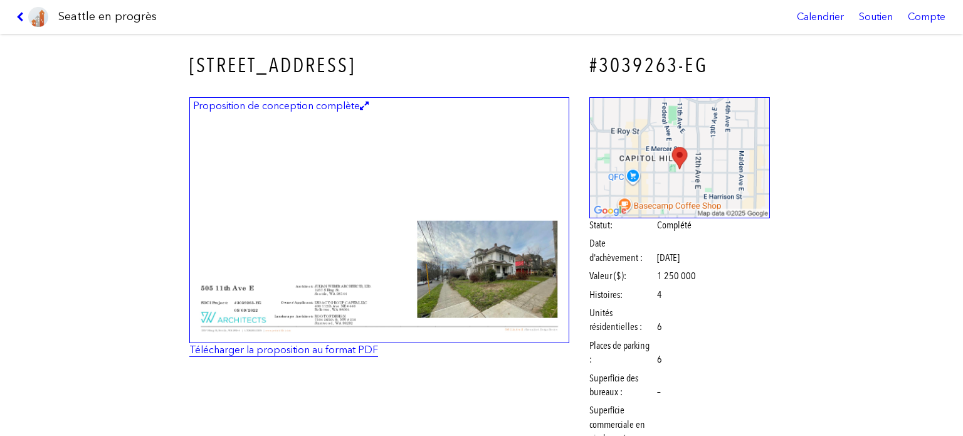
click at [314, 345] on font "Télécharger la proposition au format PDF" at bounding box center [283, 349] width 189 height 12
click at [23, 19] on icon at bounding box center [22, 17] width 12 height 10
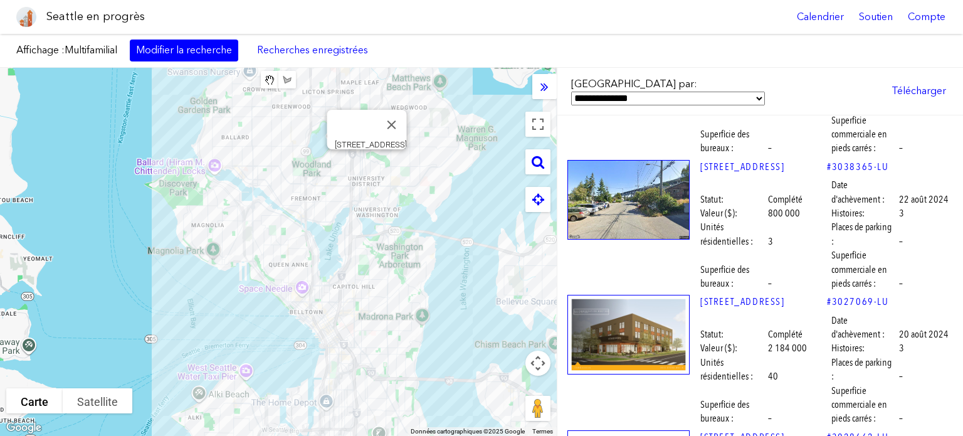
scroll to position [15664, 0]
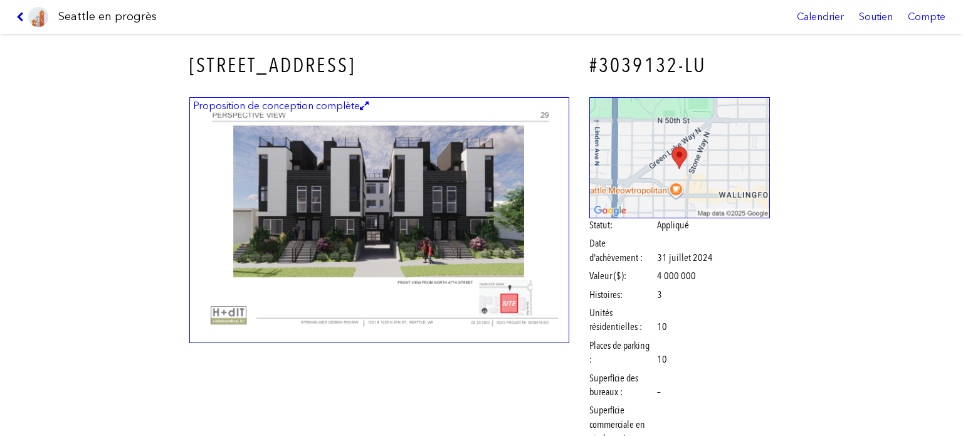
click at [19, 9] on link at bounding box center [32, 17] width 42 height 34
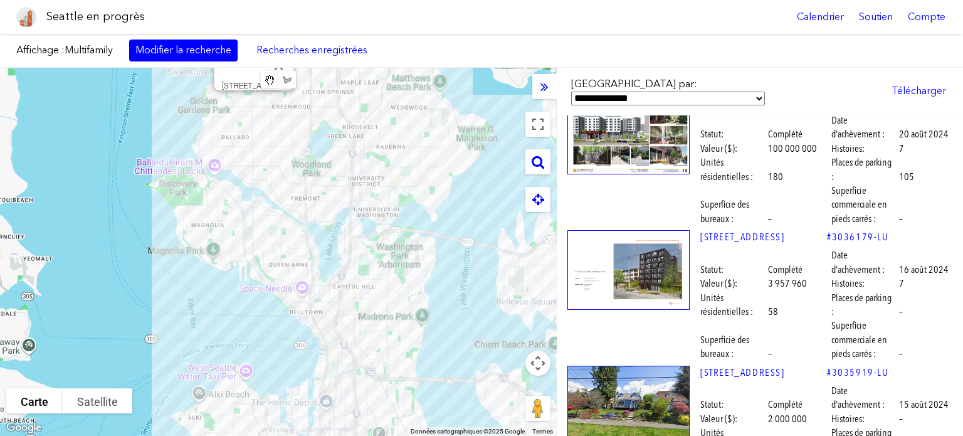
scroll to position [16040, 0]
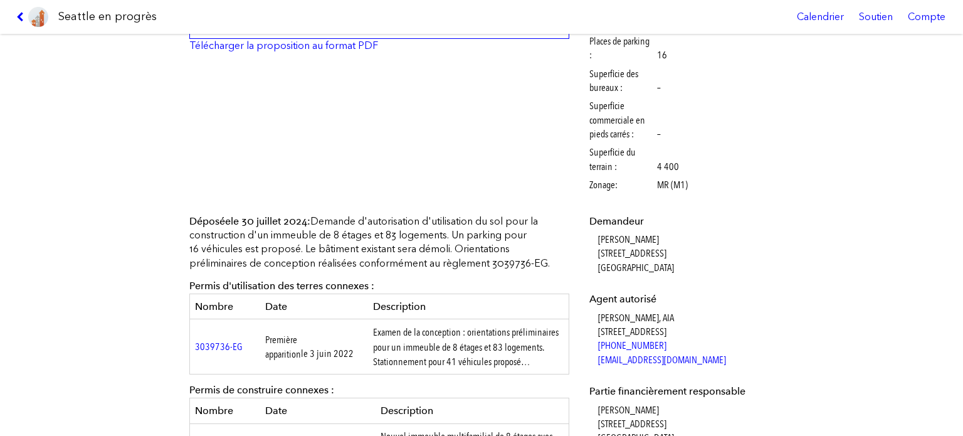
scroll to position [313, 0]
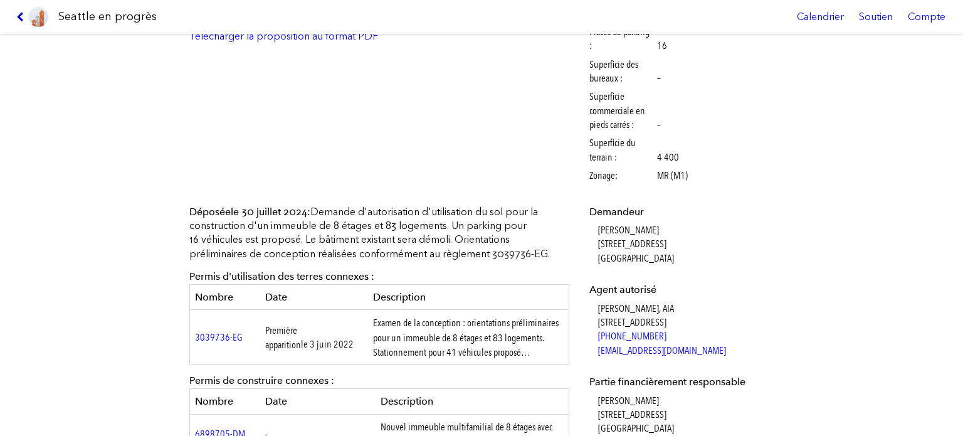
click at [19, 12] on icon at bounding box center [22, 17] width 12 height 10
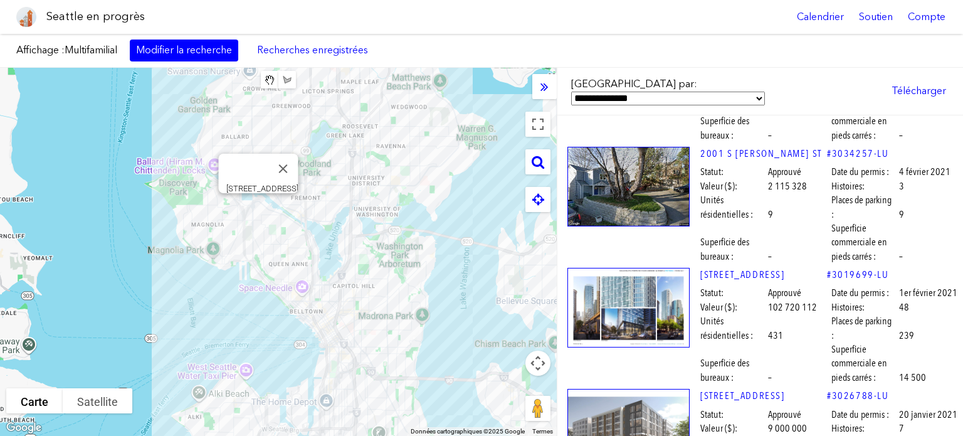
scroll to position [44943, 0]
